Goal: Task Accomplishment & Management: Manage account settings

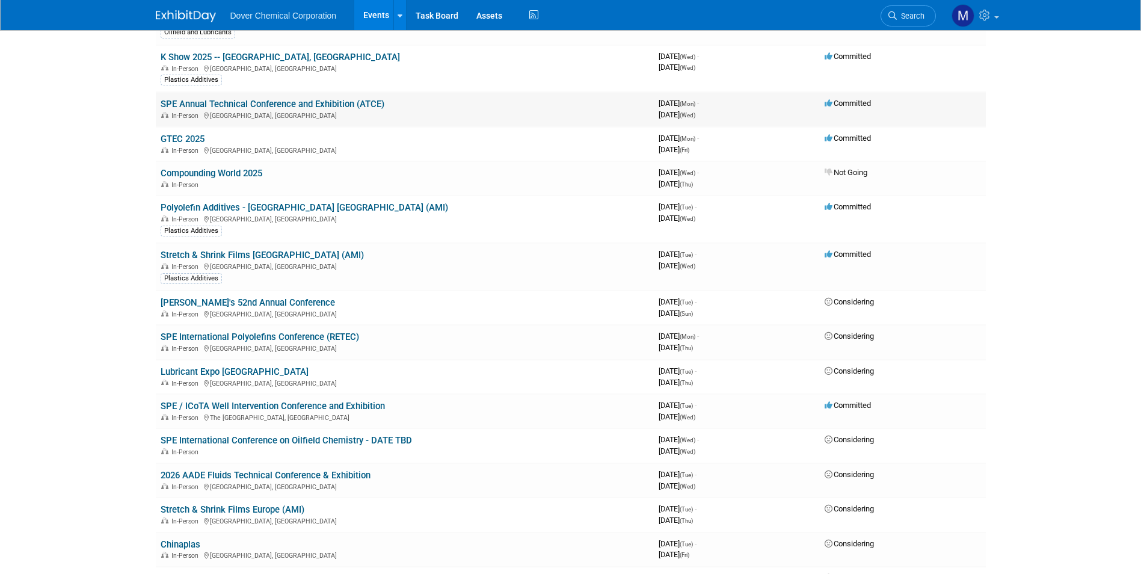
scroll to position [60, 0]
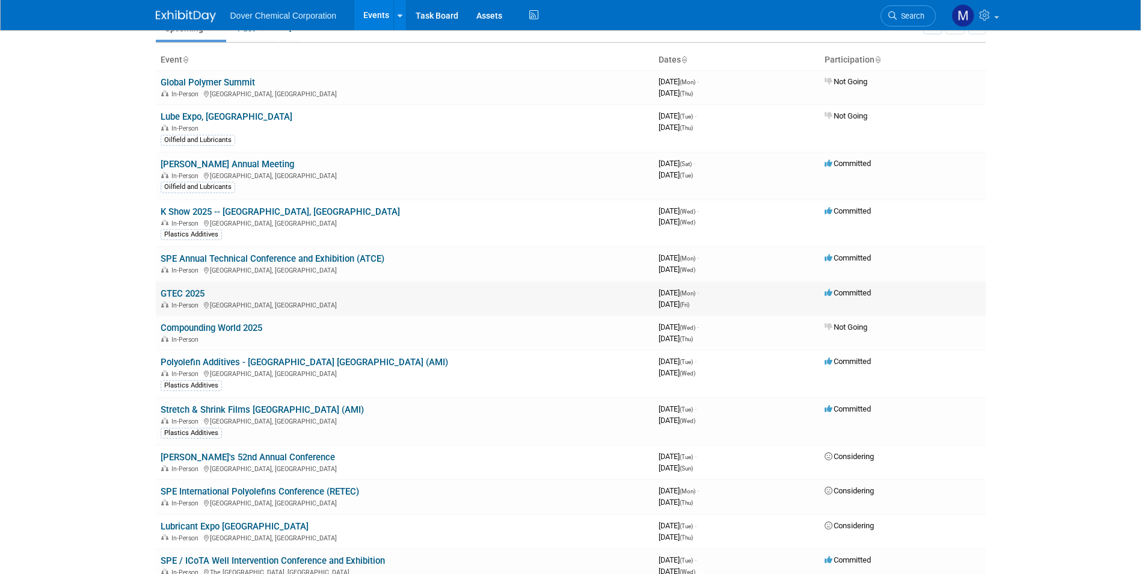
click at [187, 291] on link "GTEC 2025" at bounding box center [183, 293] width 44 height 11
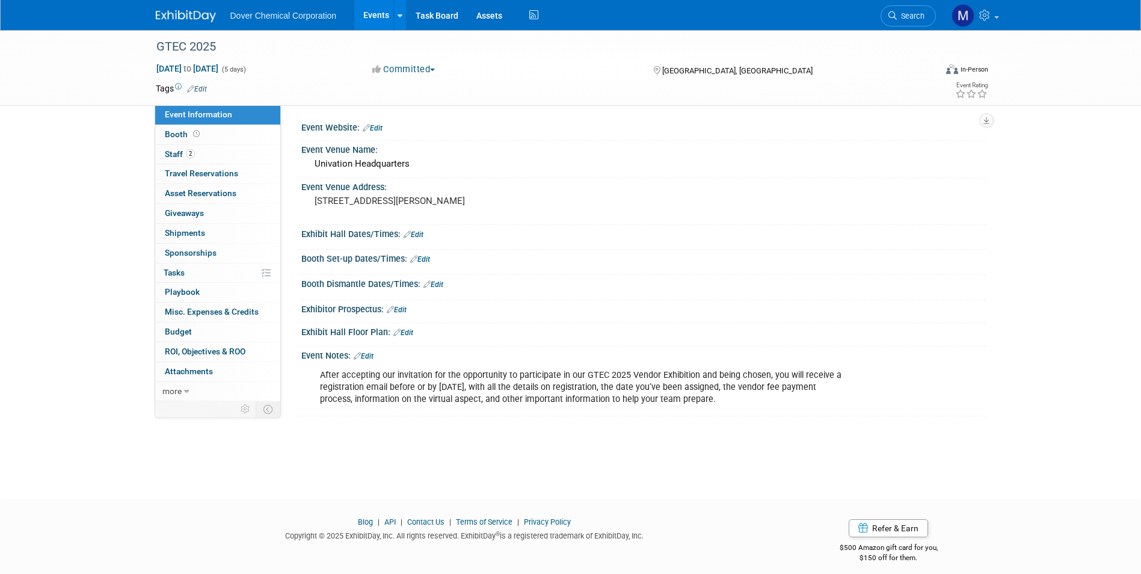
click at [379, 126] on link "Edit" at bounding box center [373, 128] width 20 height 8
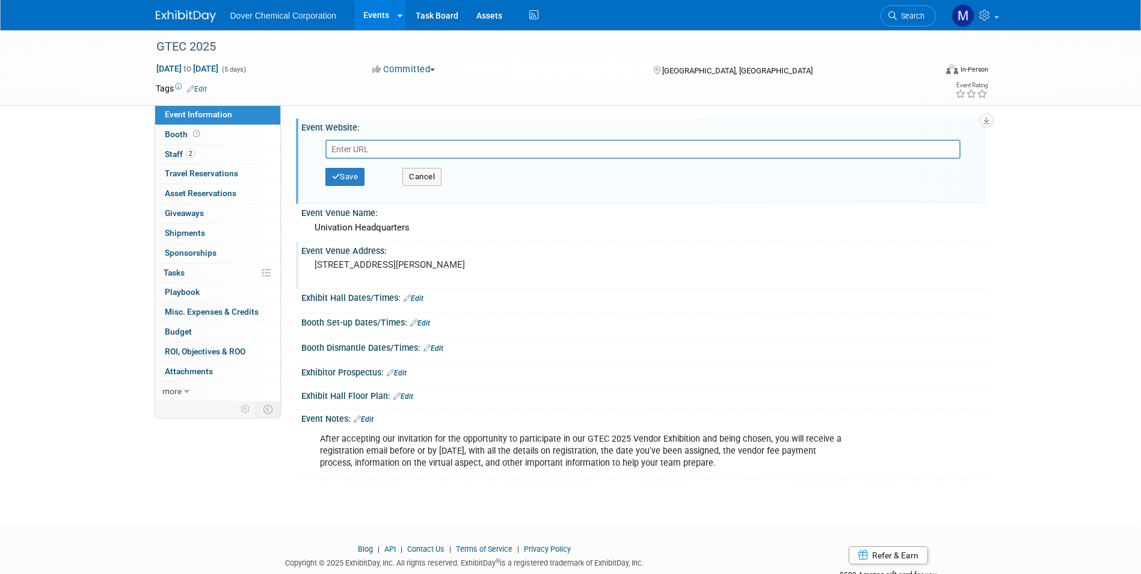
click at [348, 256] on div "5555 San Felipe Building Houston Galleria, TX" at bounding box center [443, 270] width 267 height 28
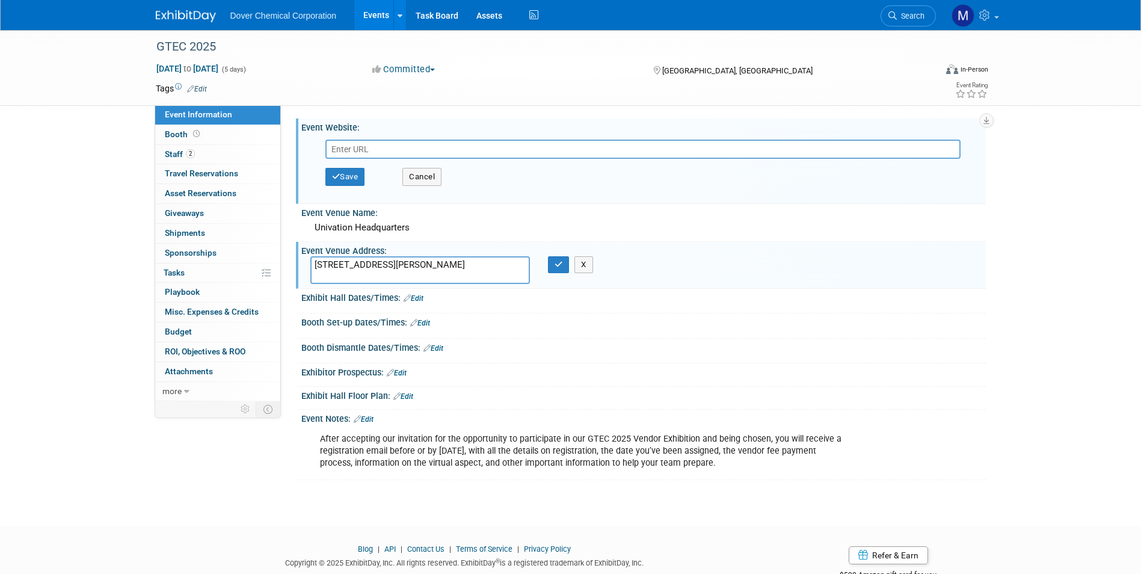
click at [64, 175] on div "GTEC 2025 Nov 10, 2025 to Nov 14, 2025 (5 days) Nov 10, 2025 to Nov 14, 2025 Co…" at bounding box center [570, 267] width 1141 height 474
click at [948, 303] on div "Save Changes Cancel" at bounding box center [643, 306] width 685 height 7
